Goal: Find specific page/section: Find specific page/section

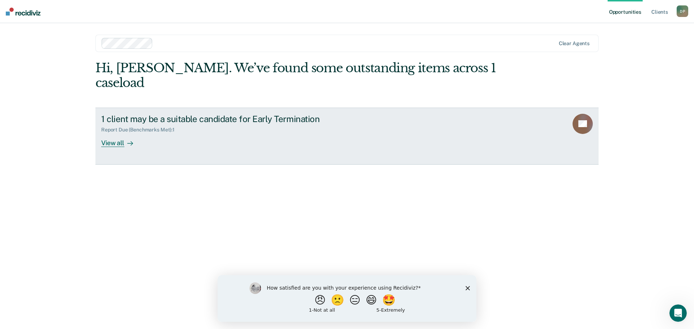
click at [118, 133] on div "View all" at bounding box center [121, 140] width 40 height 14
